Goal: Find specific page/section: Find specific page/section

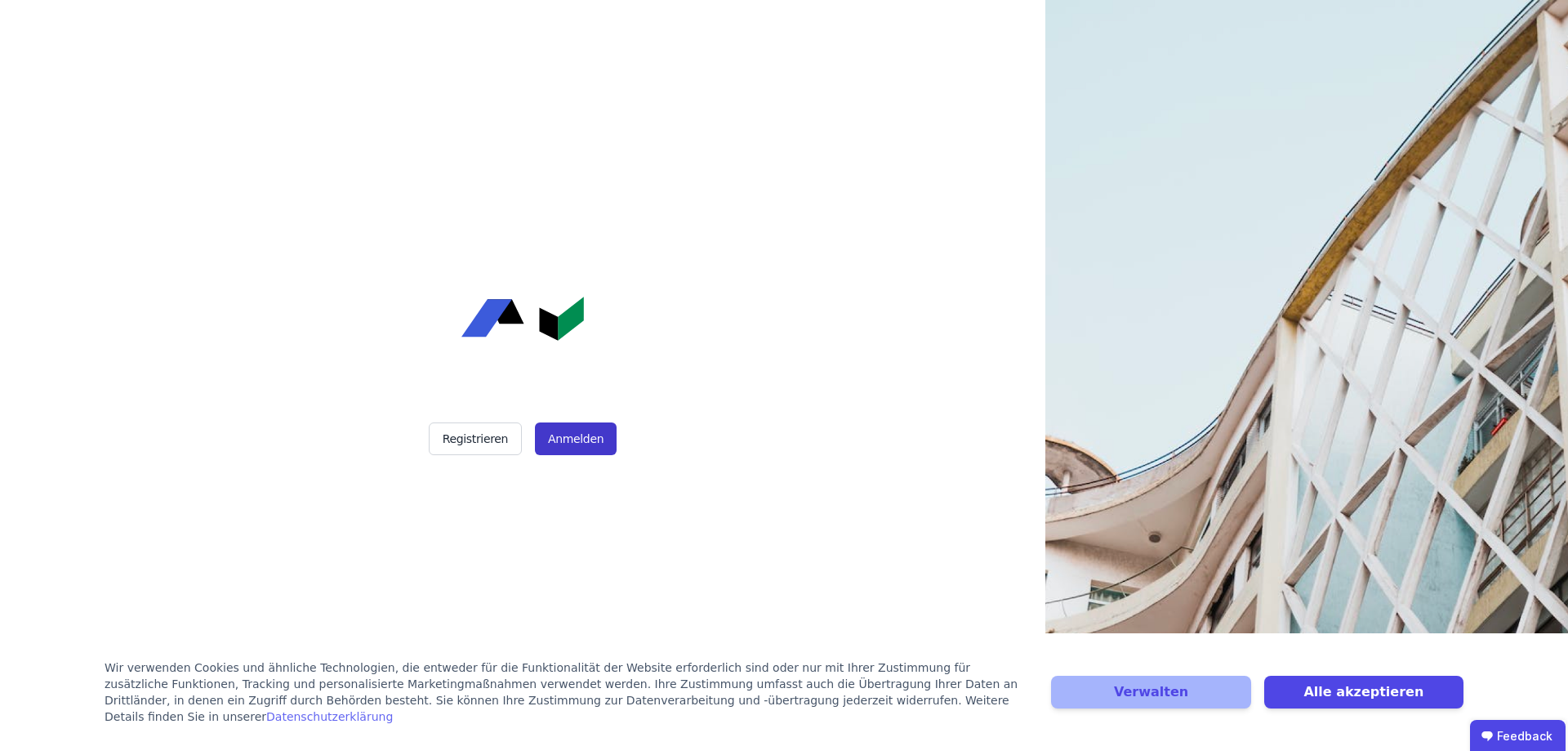
click at [561, 432] on button "Anmelden" at bounding box center [576, 439] width 82 height 32
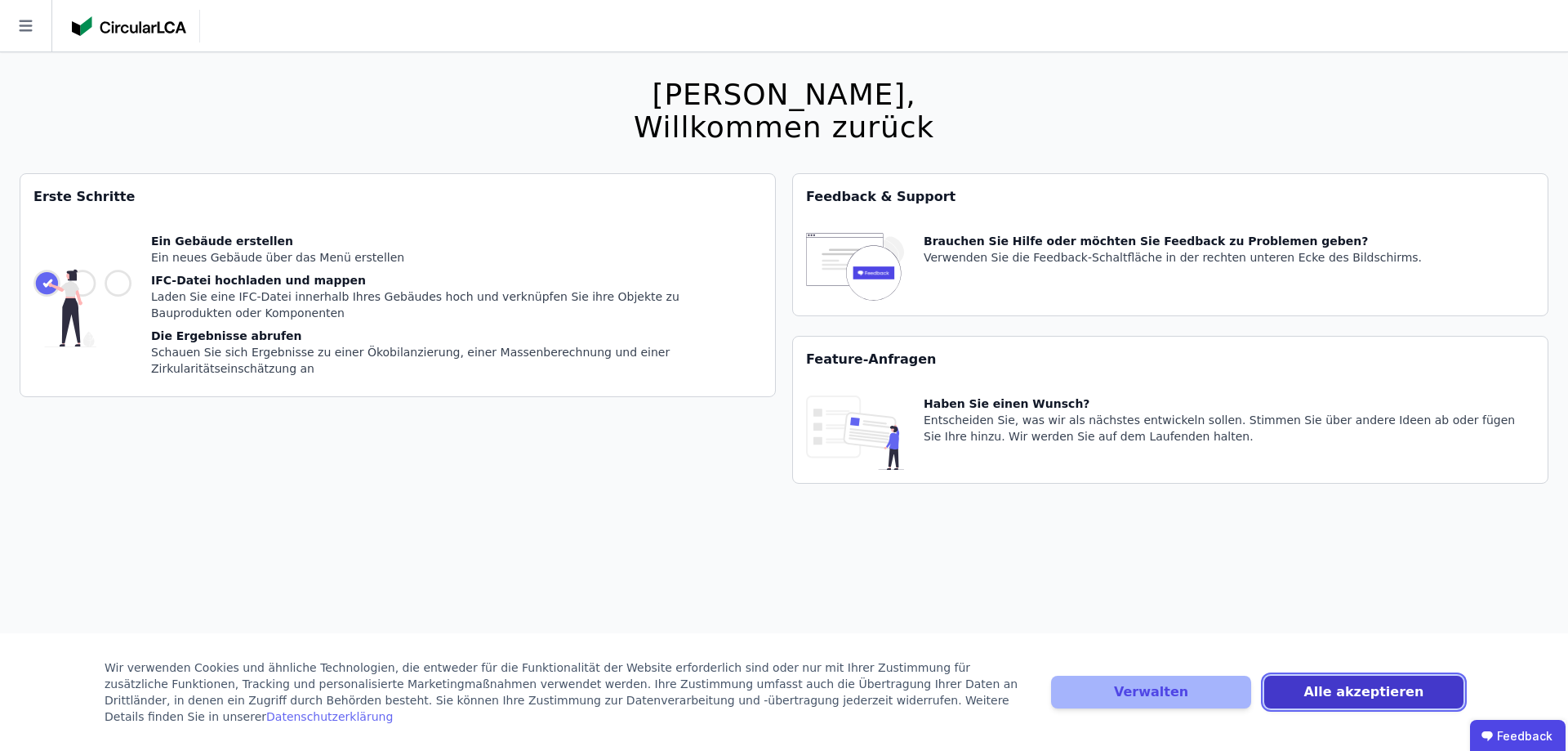
click at [1310, 692] on button "Alle akzeptieren" at bounding box center [1364, 692] width 200 height 32
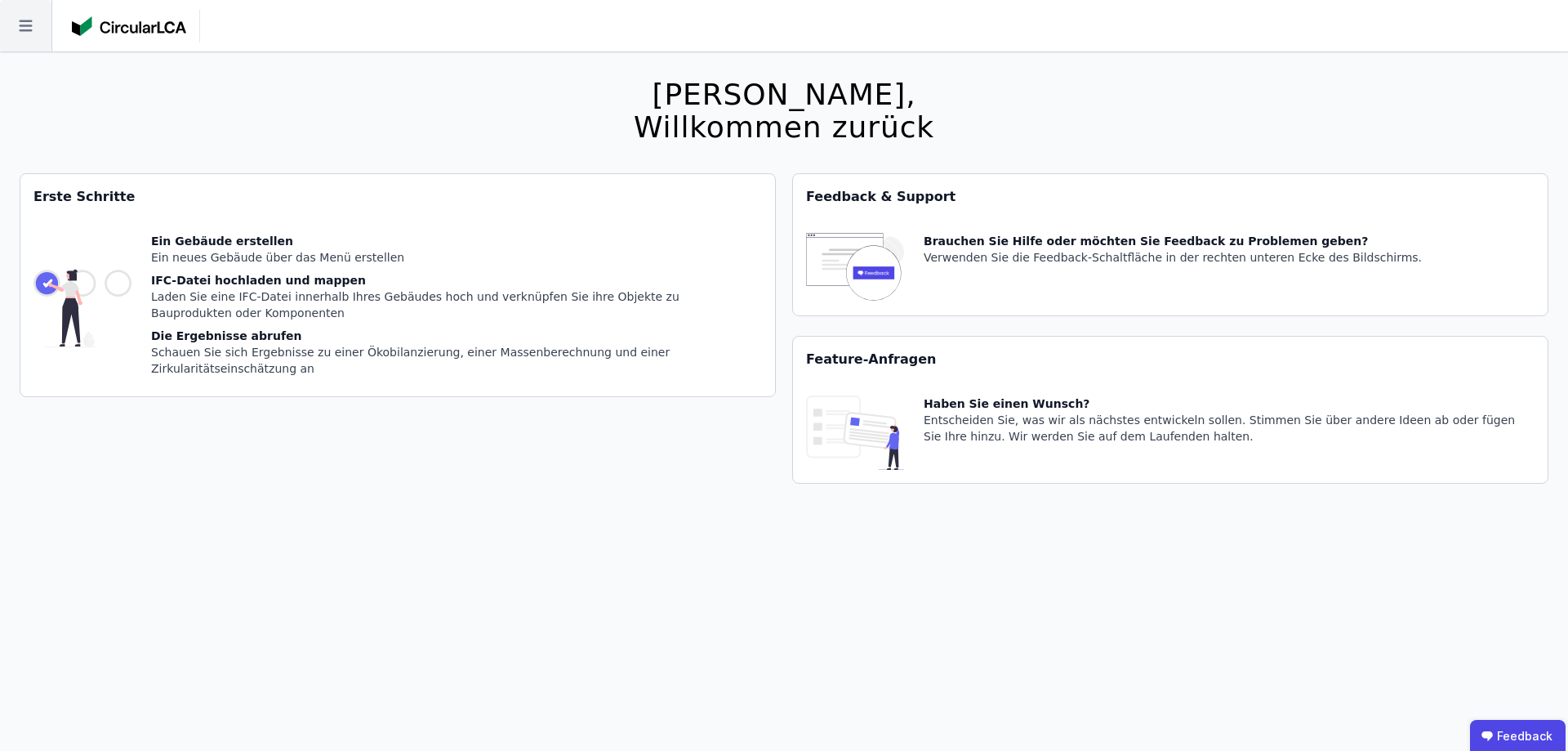
click at [32, 26] on icon at bounding box center [26, 26] width 52 height 52
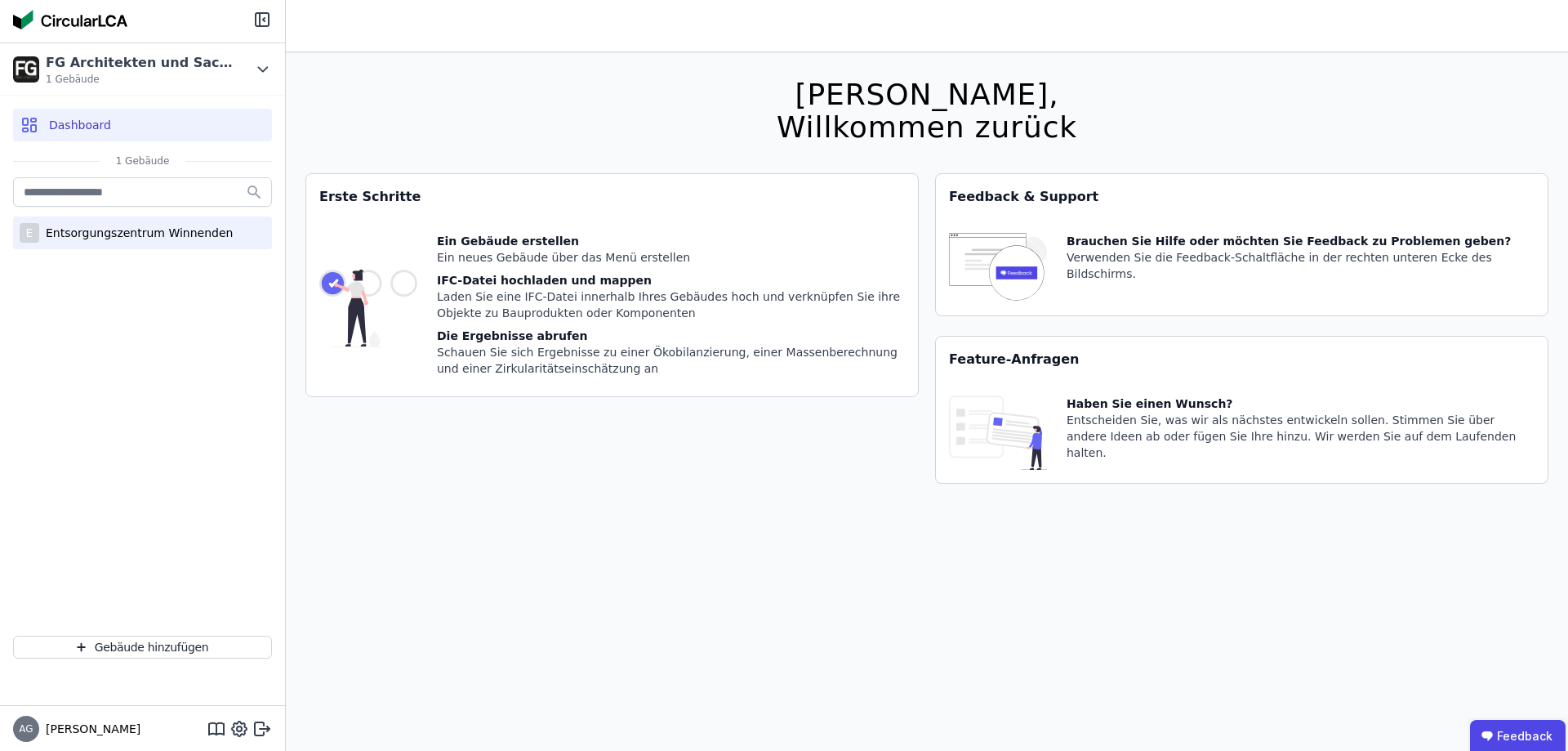
click at [99, 226] on div "Entsorgungszentrum Winnenden" at bounding box center [136, 232] width 194 height 16
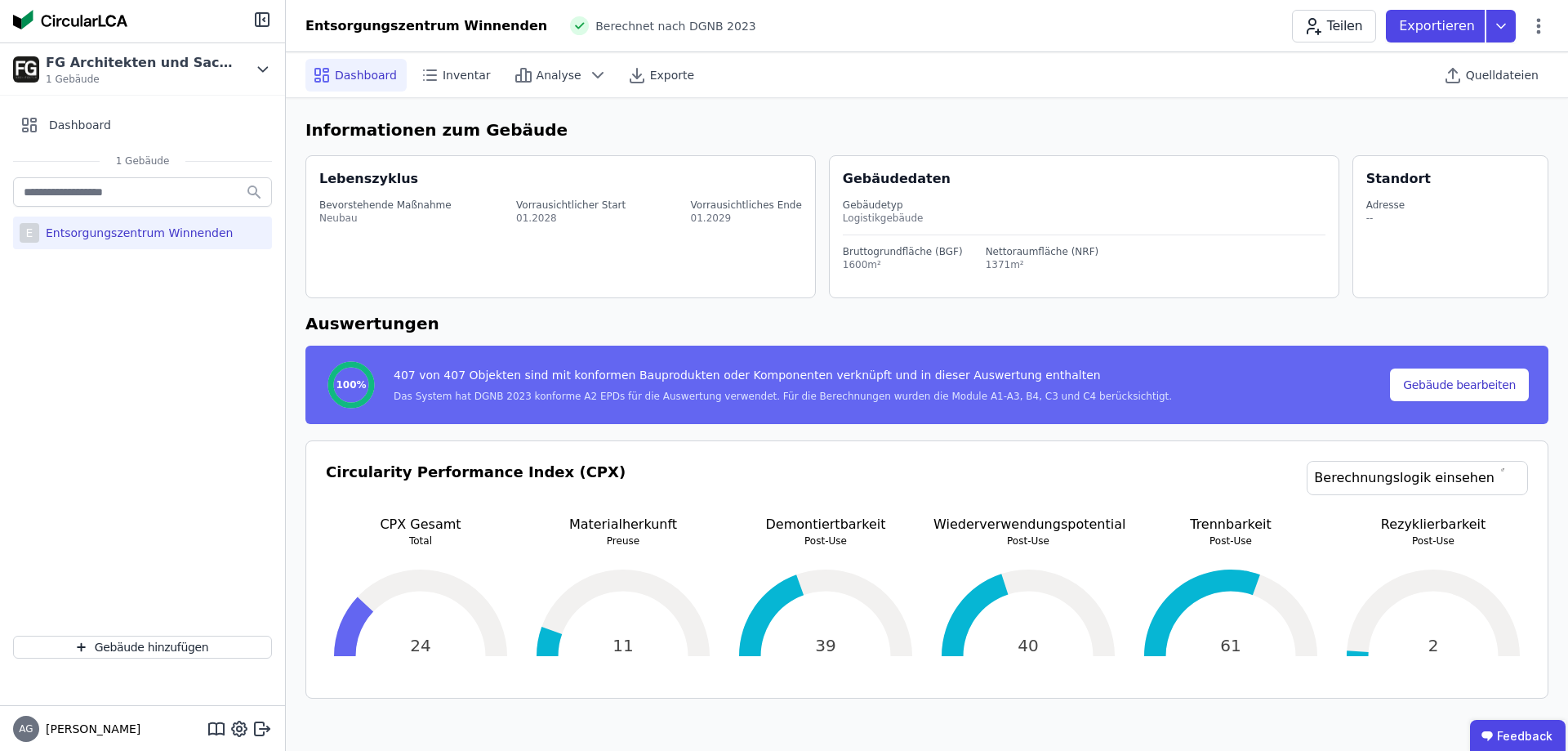
select select "*"
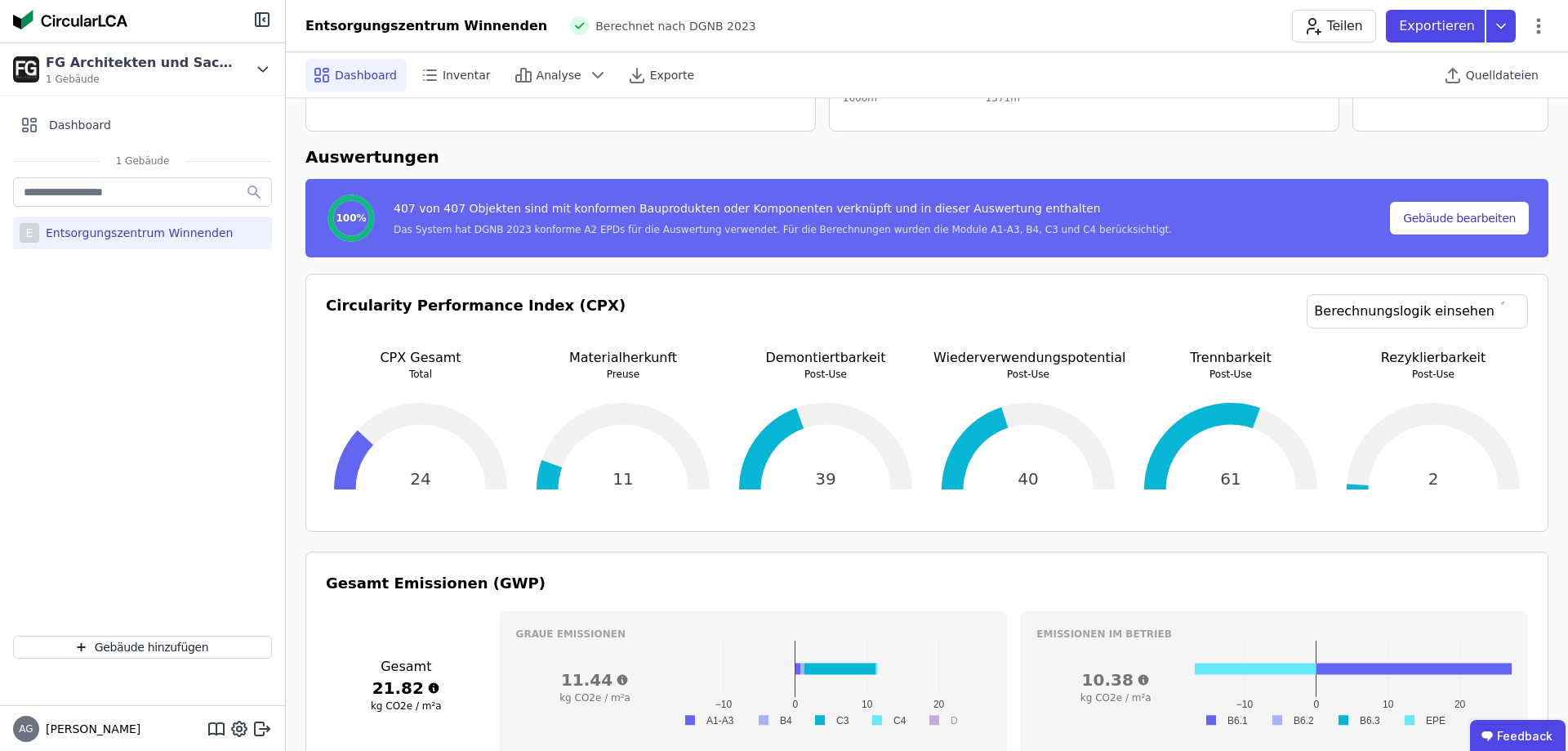
scroll to position [250, 0]
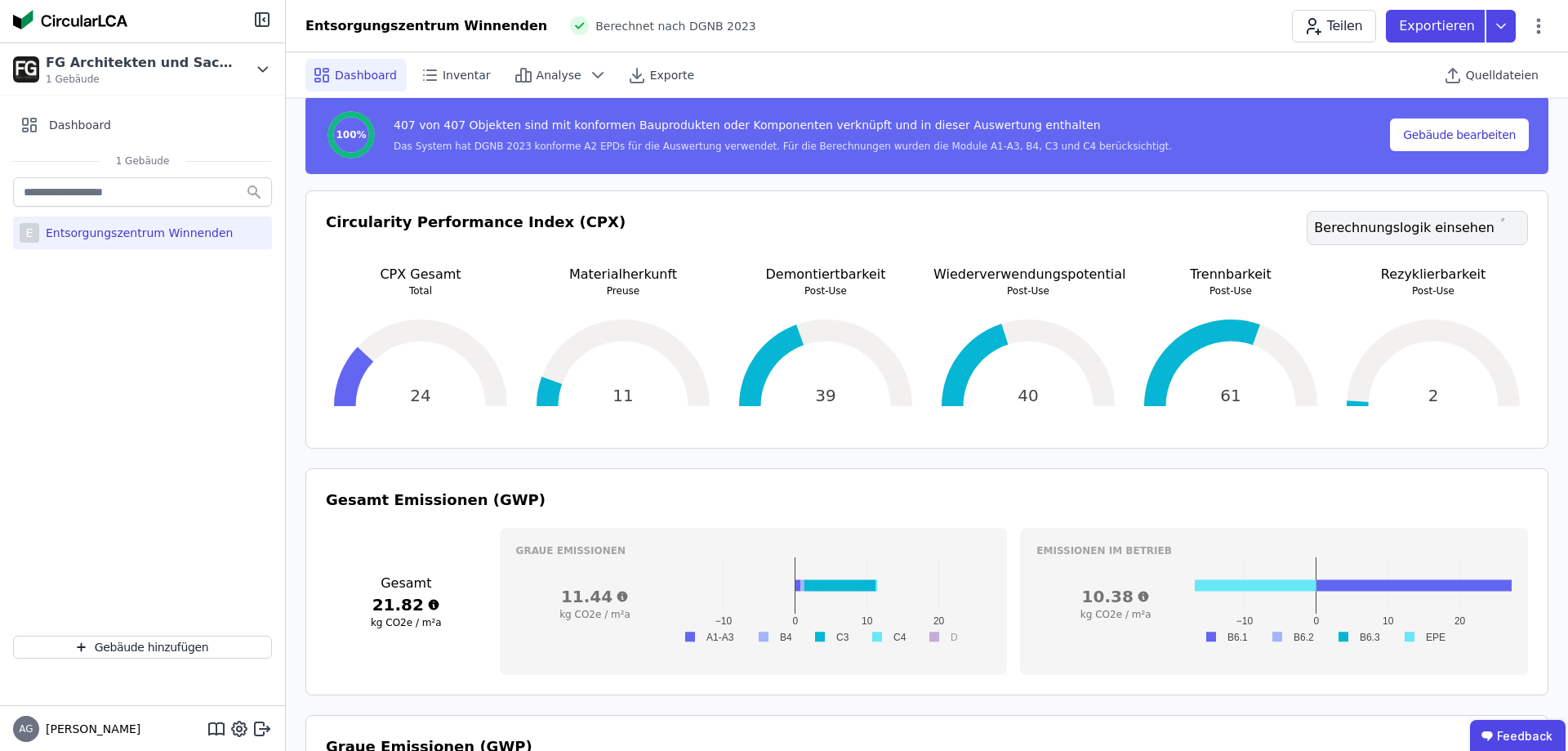
click at [1393, 234] on link "Berechnungslogik einsehen" at bounding box center [1417, 228] width 222 height 34
